Goal: Use online tool/utility: Utilize a website feature to perform a specific function

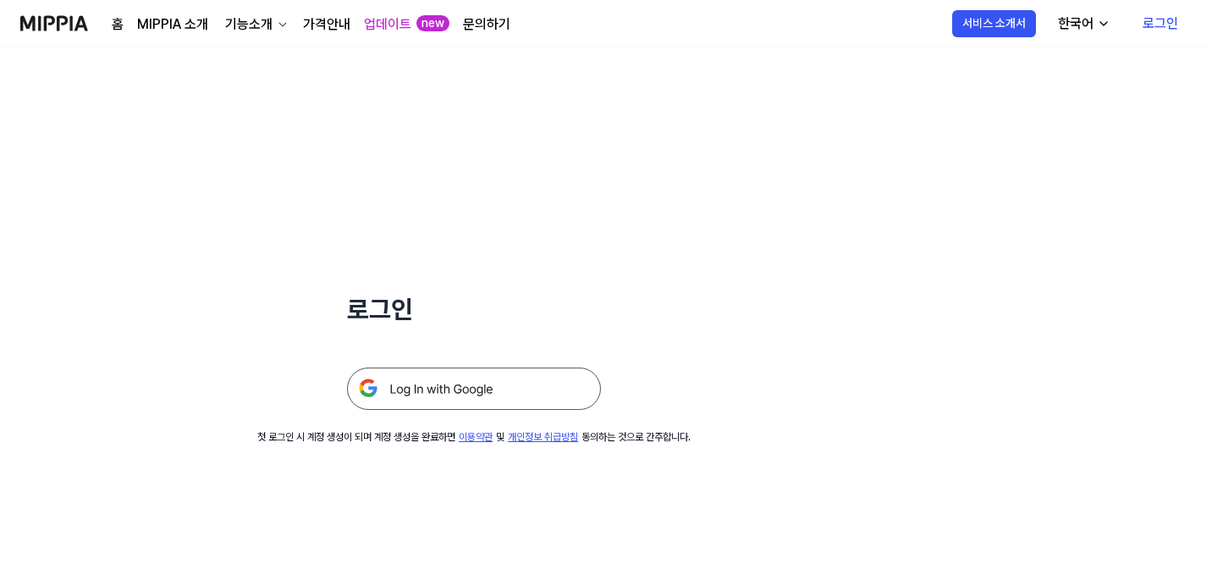
click at [578, 396] on img at bounding box center [474, 388] width 254 height 42
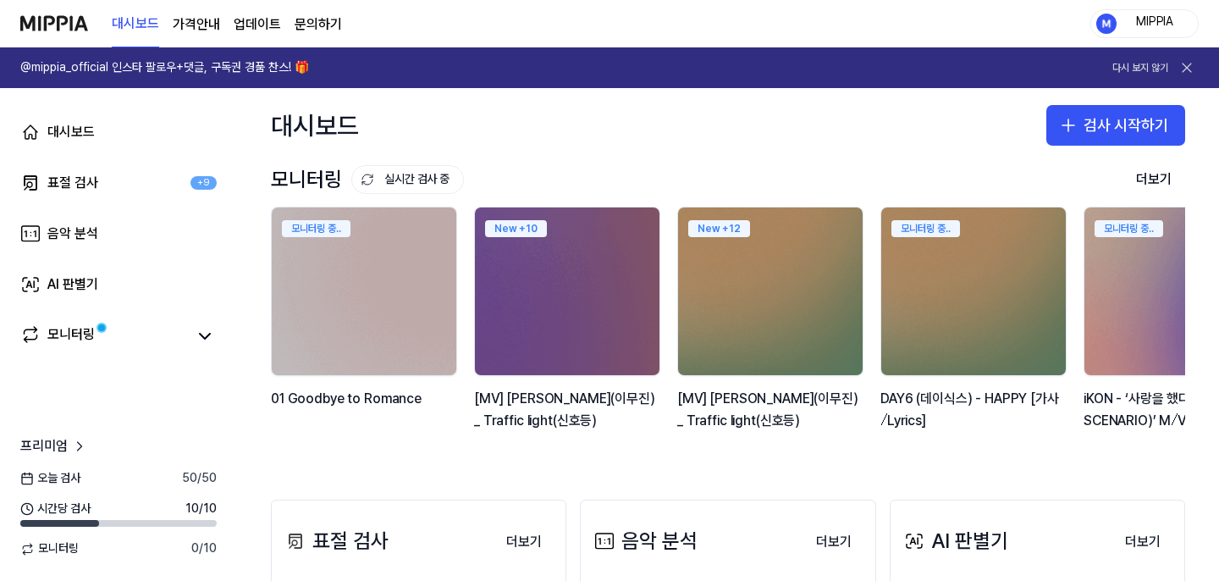
click at [1147, 28] on div "MIPPIA" at bounding box center [1155, 23] width 66 height 19
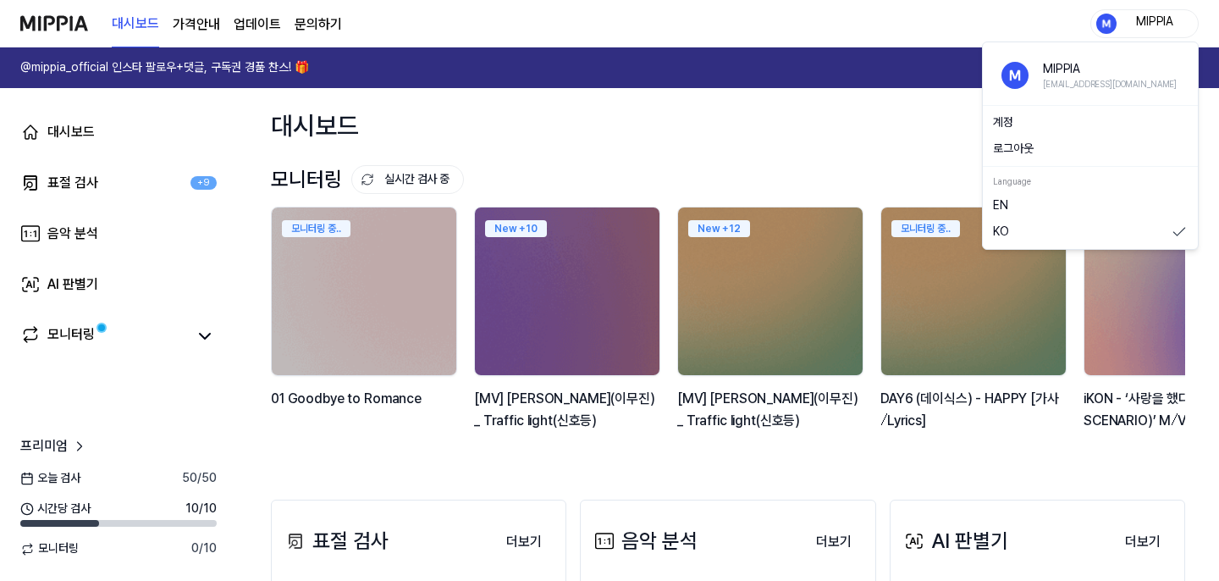
click at [1030, 205] on link "EN" at bounding box center [1090, 205] width 195 height 17
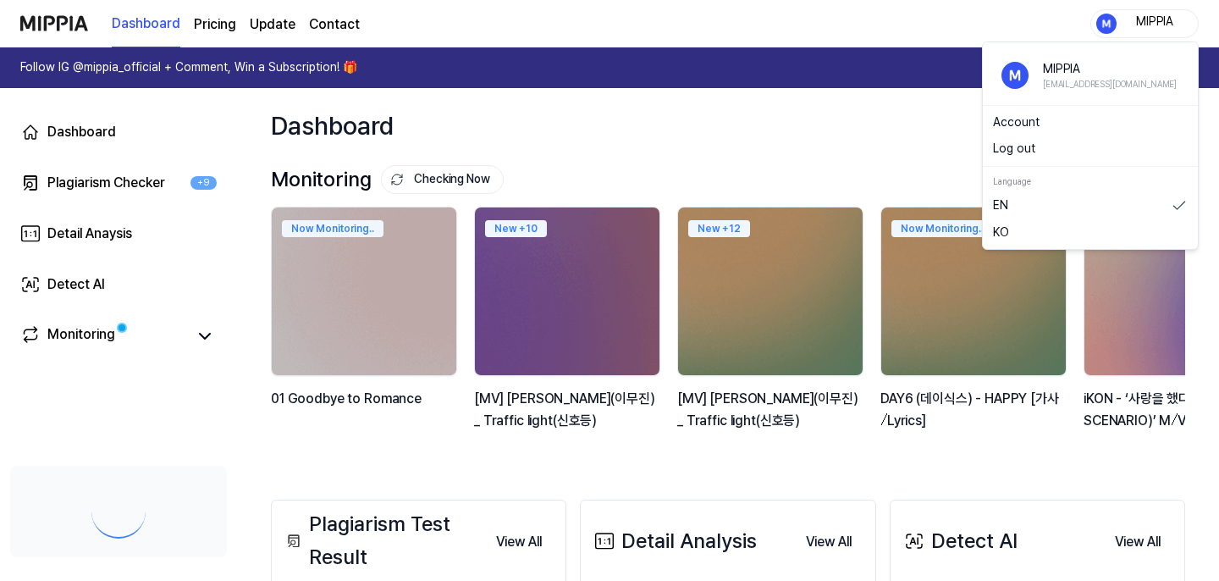
click at [1144, 22] on div "MIPPIA" at bounding box center [1155, 23] width 66 height 19
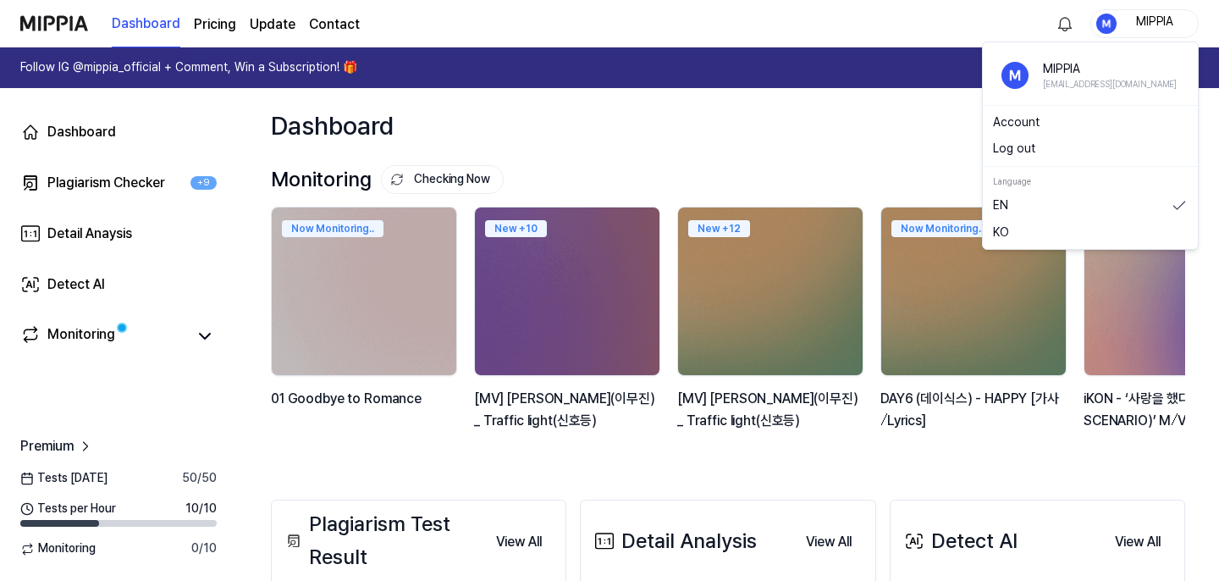
click at [1056, 229] on link "KO" at bounding box center [1090, 232] width 195 height 17
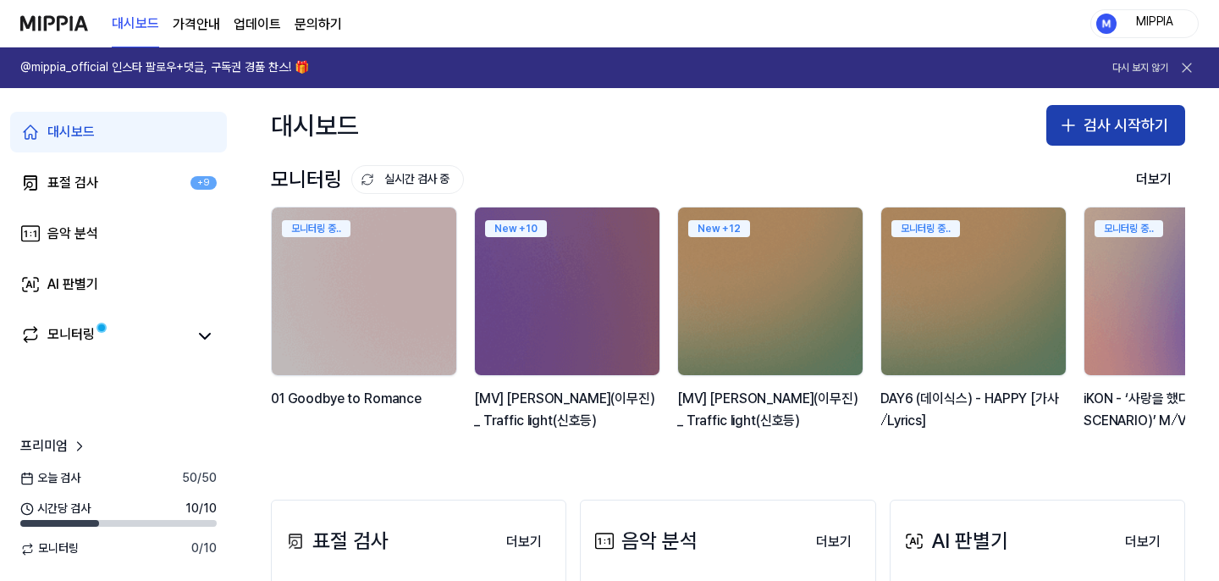
click at [1087, 142] on button "검사 시작하기" at bounding box center [1115, 125] width 139 height 41
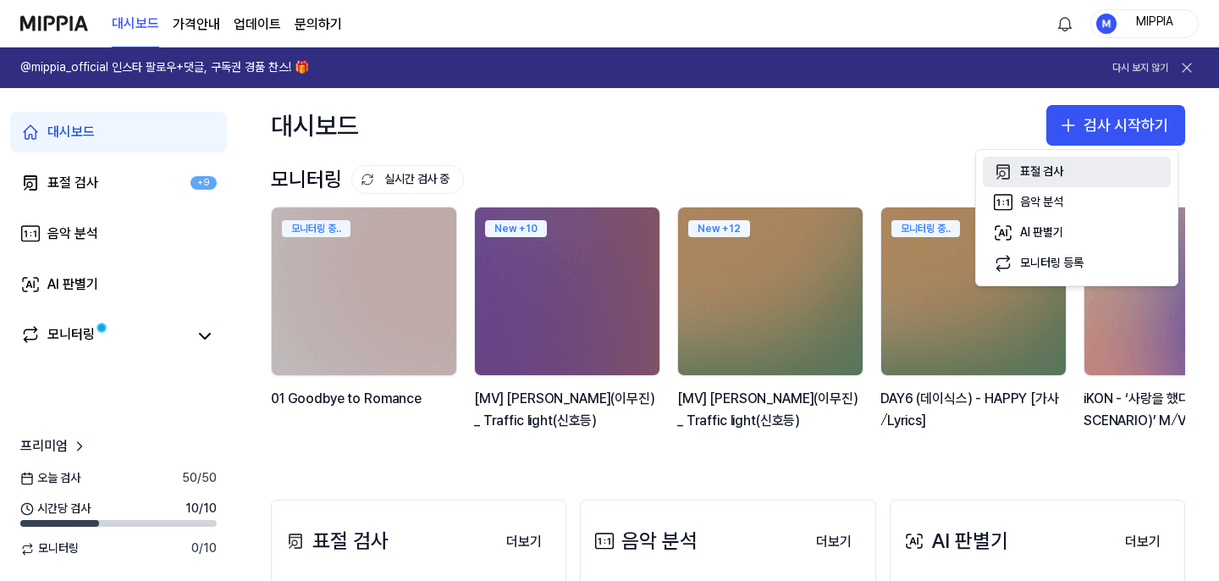
click at [1099, 163] on button "표절 검사" at bounding box center [1077, 172] width 188 height 30
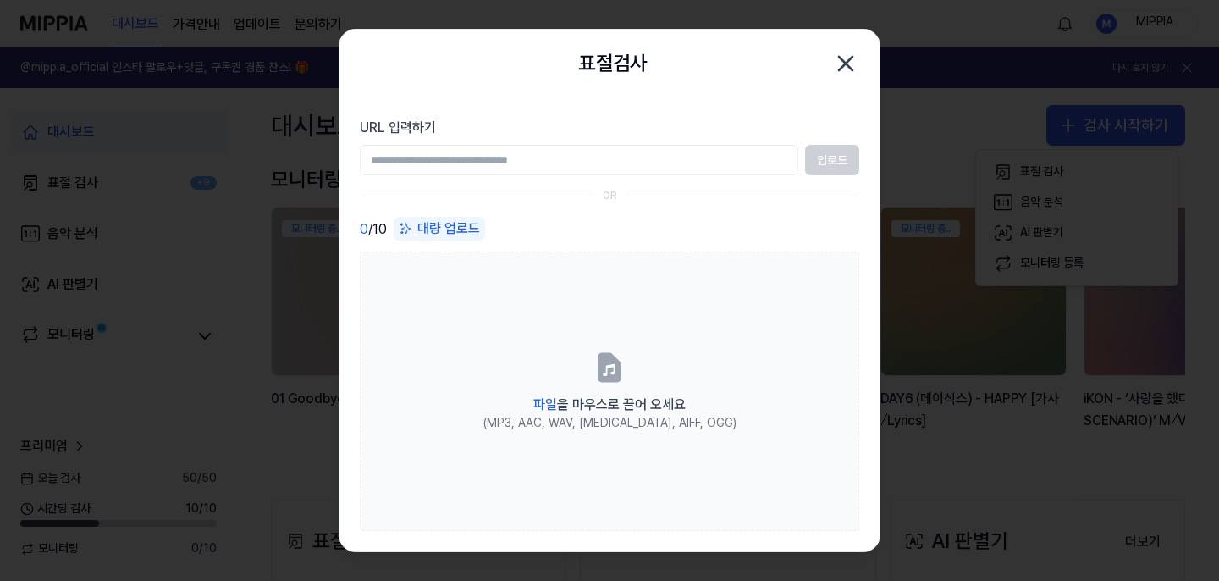
click at [837, 57] on icon "button" at bounding box center [845, 63] width 27 height 27
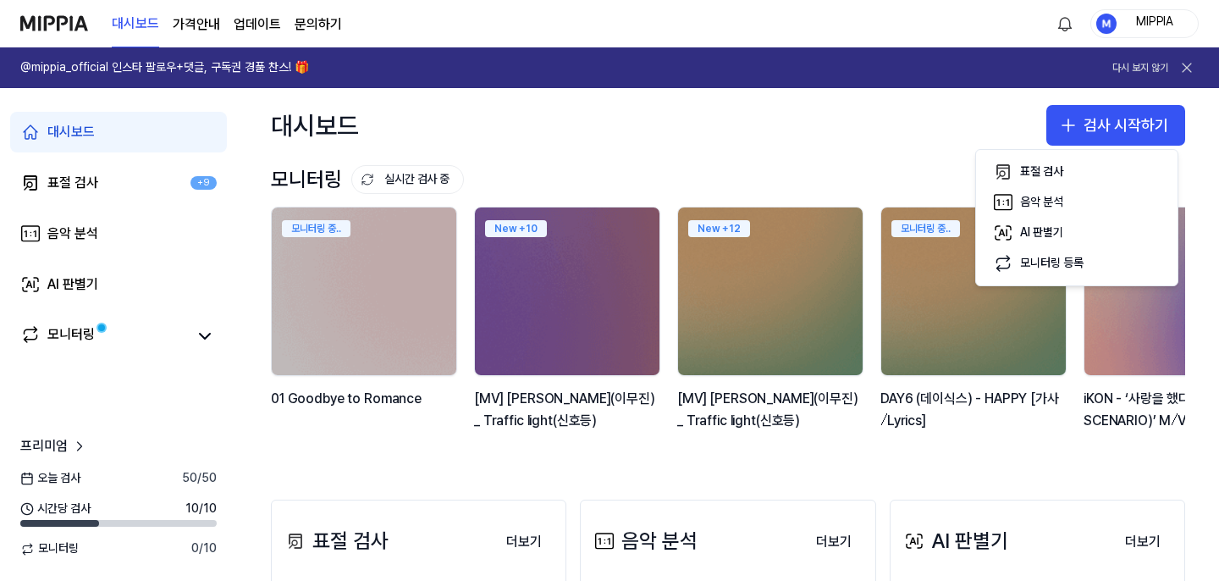
click at [642, 131] on div "대시보드 검사 시작하기" at bounding box center [728, 125] width 982 height 74
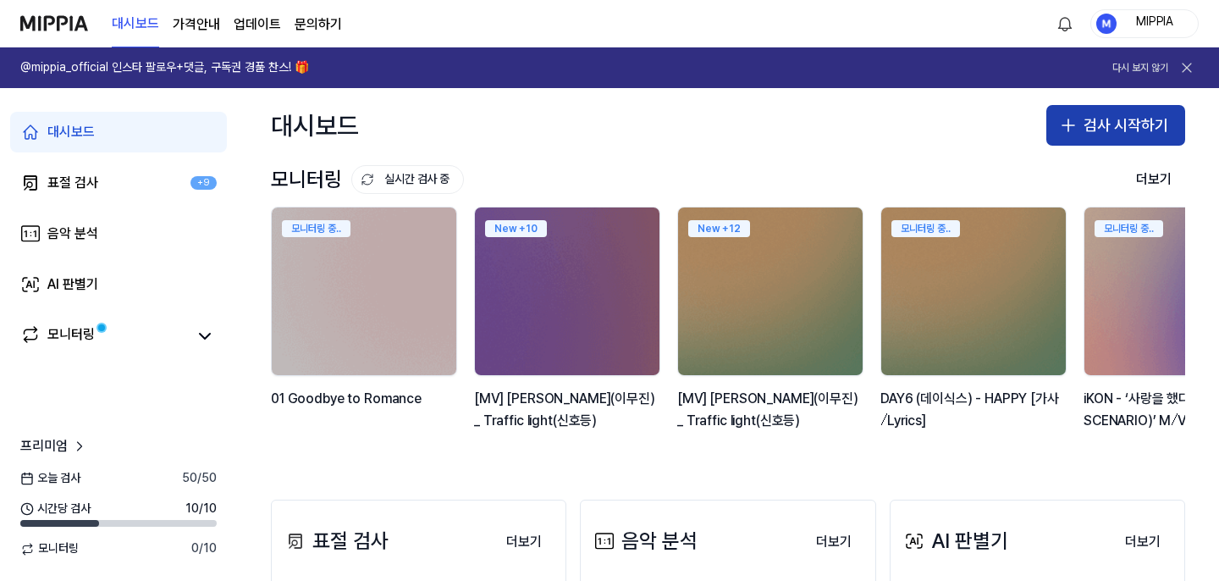
click at [1092, 135] on button "검사 시작하기" at bounding box center [1115, 125] width 139 height 41
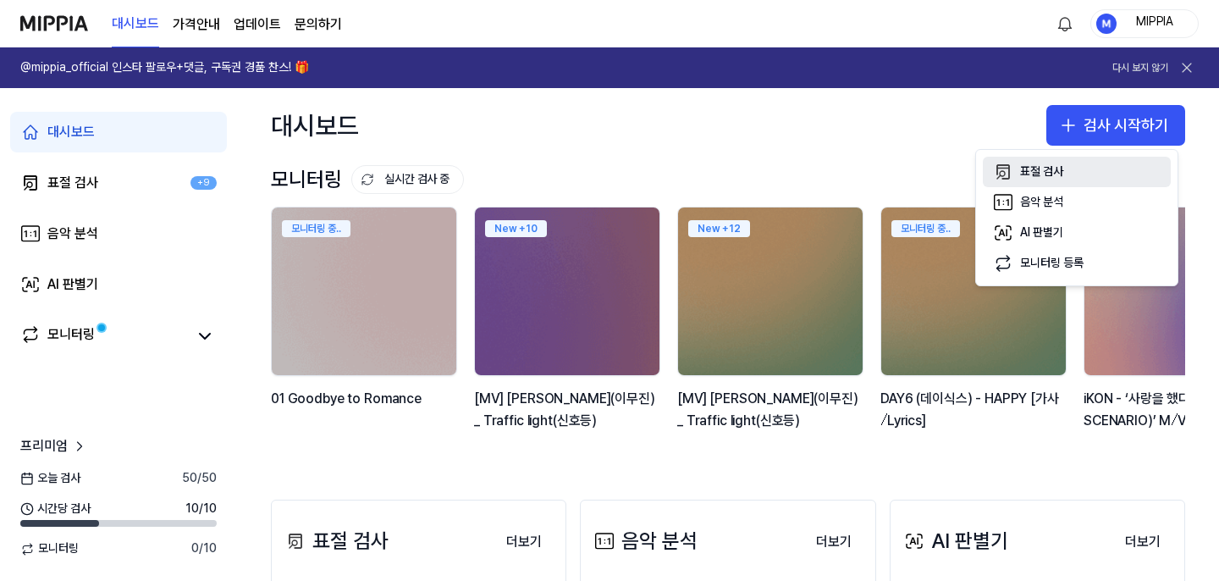
click at [1102, 172] on button "표절 검사" at bounding box center [1077, 172] width 188 height 30
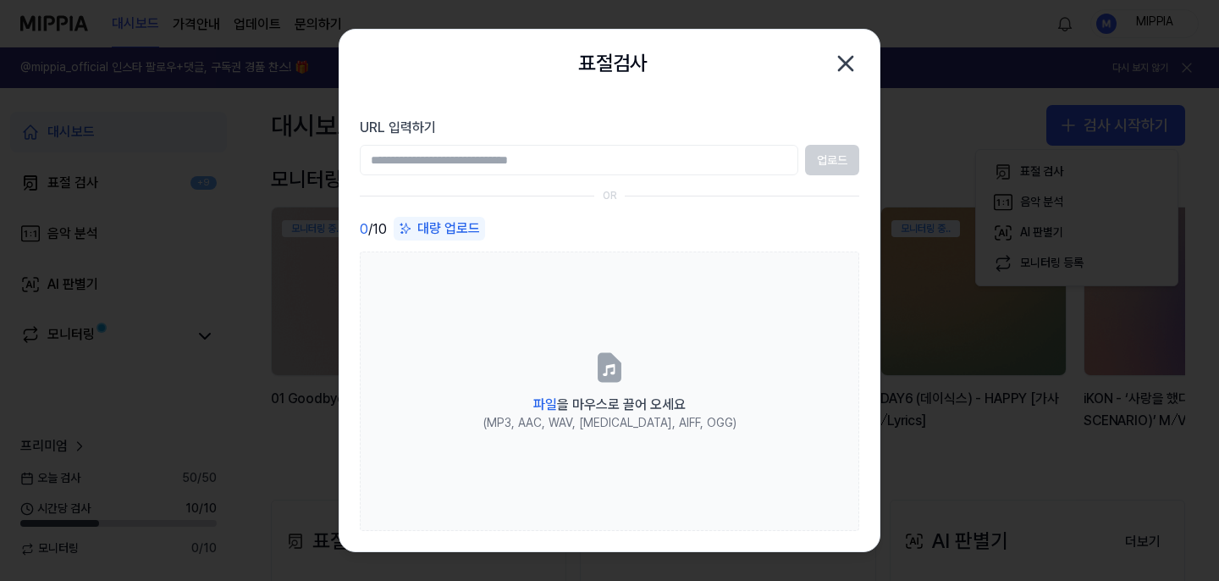
click at [961, 382] on div at bounding box center [609, 290] width 1219 height 581
